Goal: Download file/media

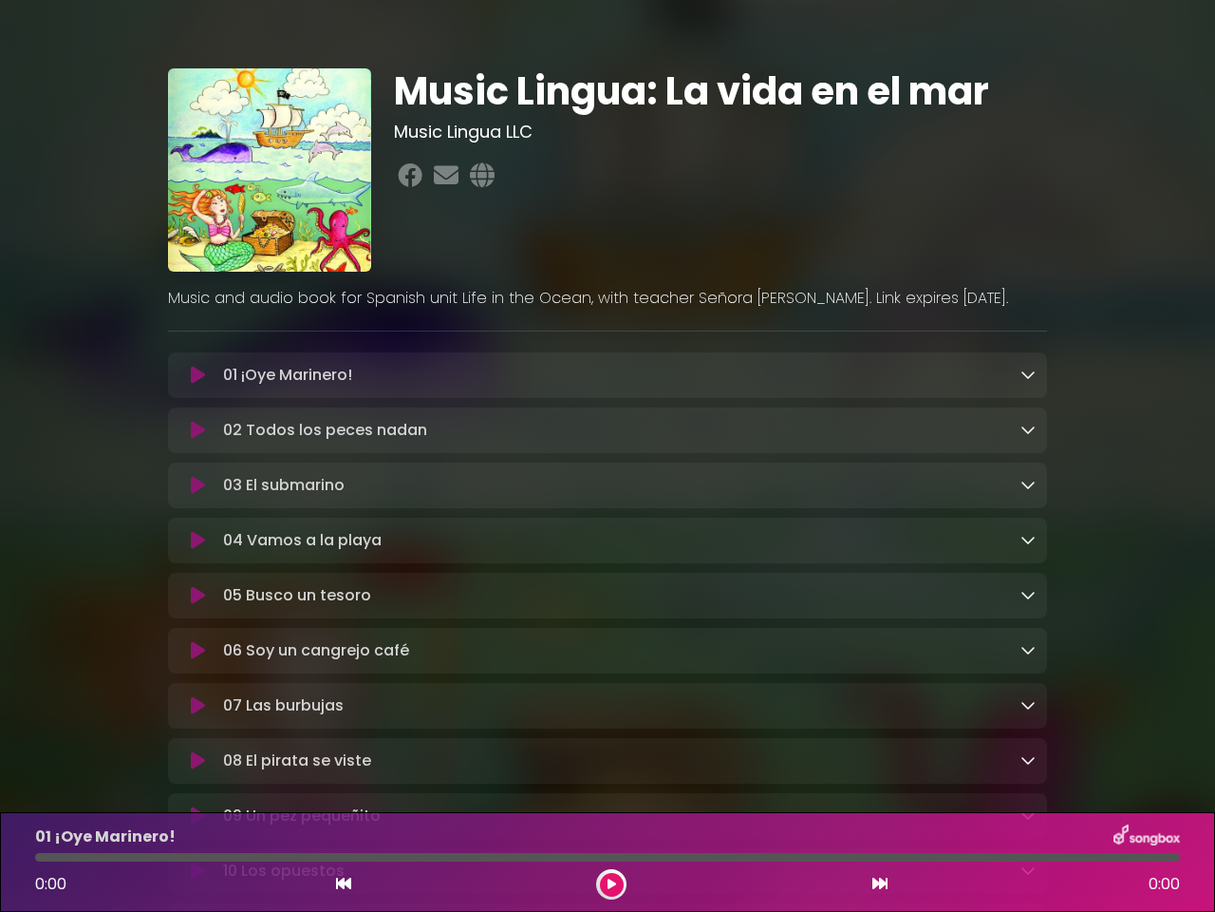
click at [197, 376] on icon at bounding box center [198, 375] width 14 height 19
click at [1028, 375] on icon at bounding box center [1028, 374] width 15 height 15
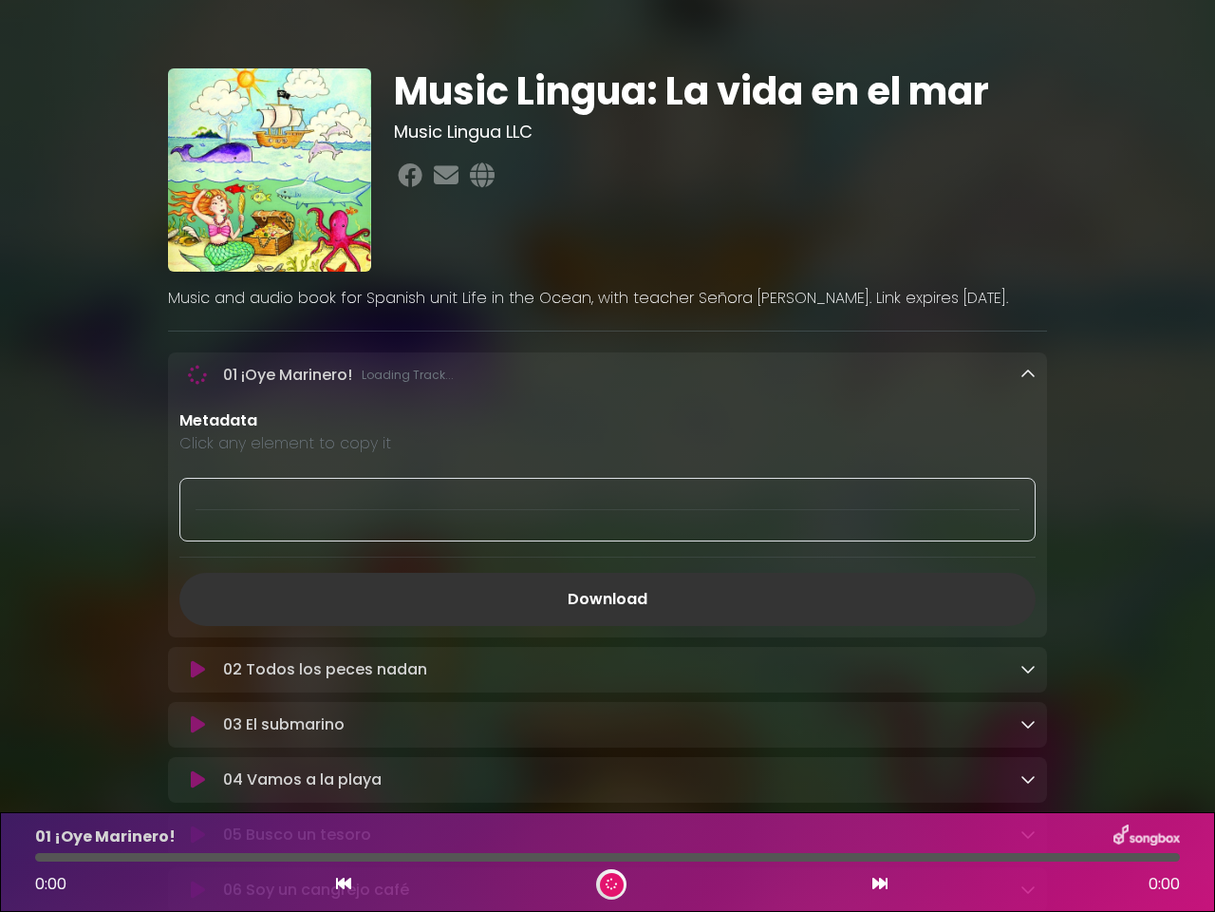
click at [197, 432] on p "Metadata" at bounding box center [607, 420] width 856 height 23
click at [1028, 431] on p "Metadata" at bounding box center [607, 420] width 856 height 23
click at [197, 488] on div at bounding box center [607, 510] width 856 height 64
click at [1028, 487] on div at bounding box center [607, 510] width 856 height 64
click at [197, 544] on div "Metadata Click any element to copy it Download" at bounding box center [607, 517] width 879 height 216
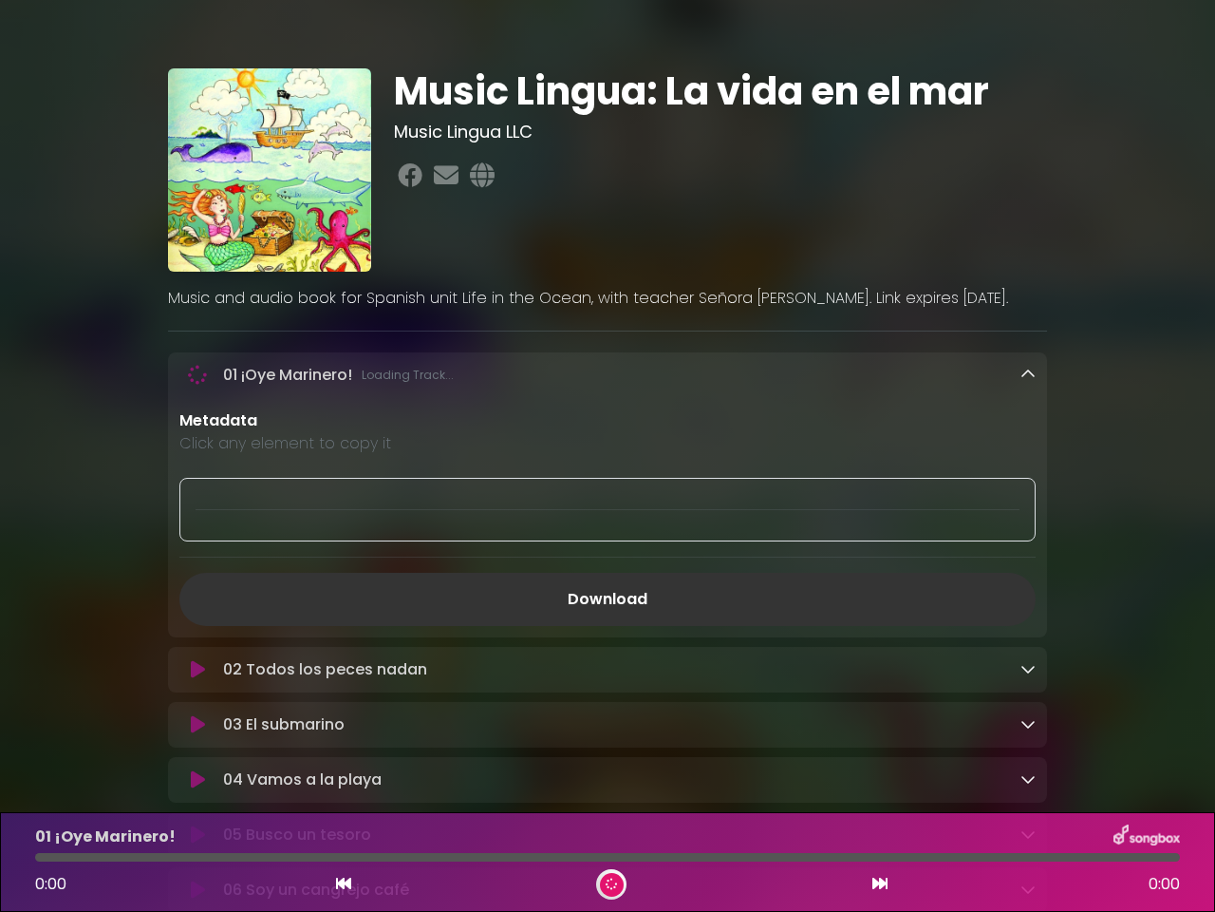
click at [1028, 543] on div "Metadata Click any element to copy it Download" at bounding box center [607, 517] width 879 height 216
click at [197, 600] on link "Download" at bounding box center [607, 599] width 856 height 53
click at [1028, 599] on link "Download" at bounding box center [607, 599] width 856 height 53
